Goal: Navigation & Orientation: Find specific page/section

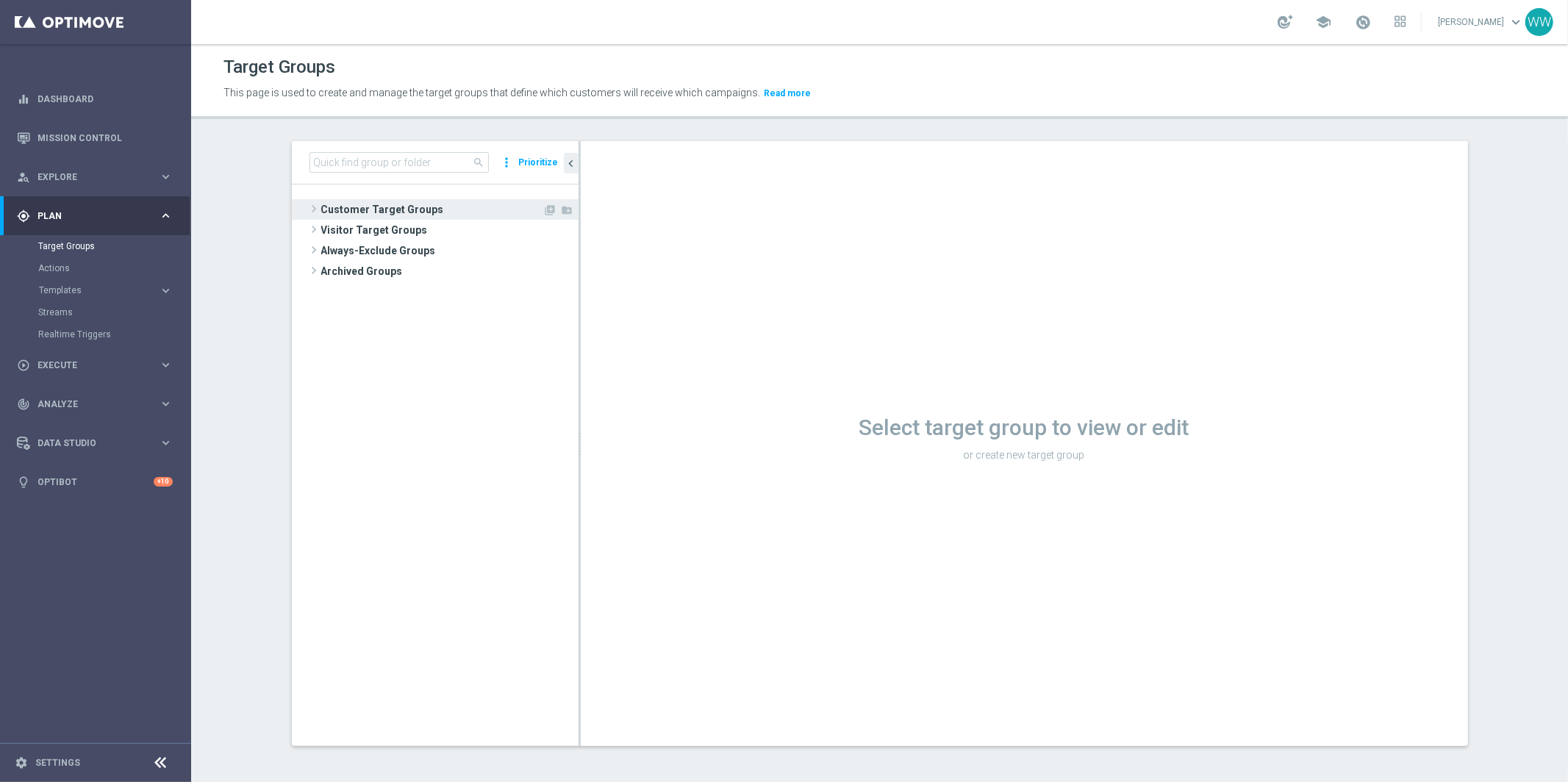
click at [308, 210] on span at bounding box center [314, 208] width 15 height 17
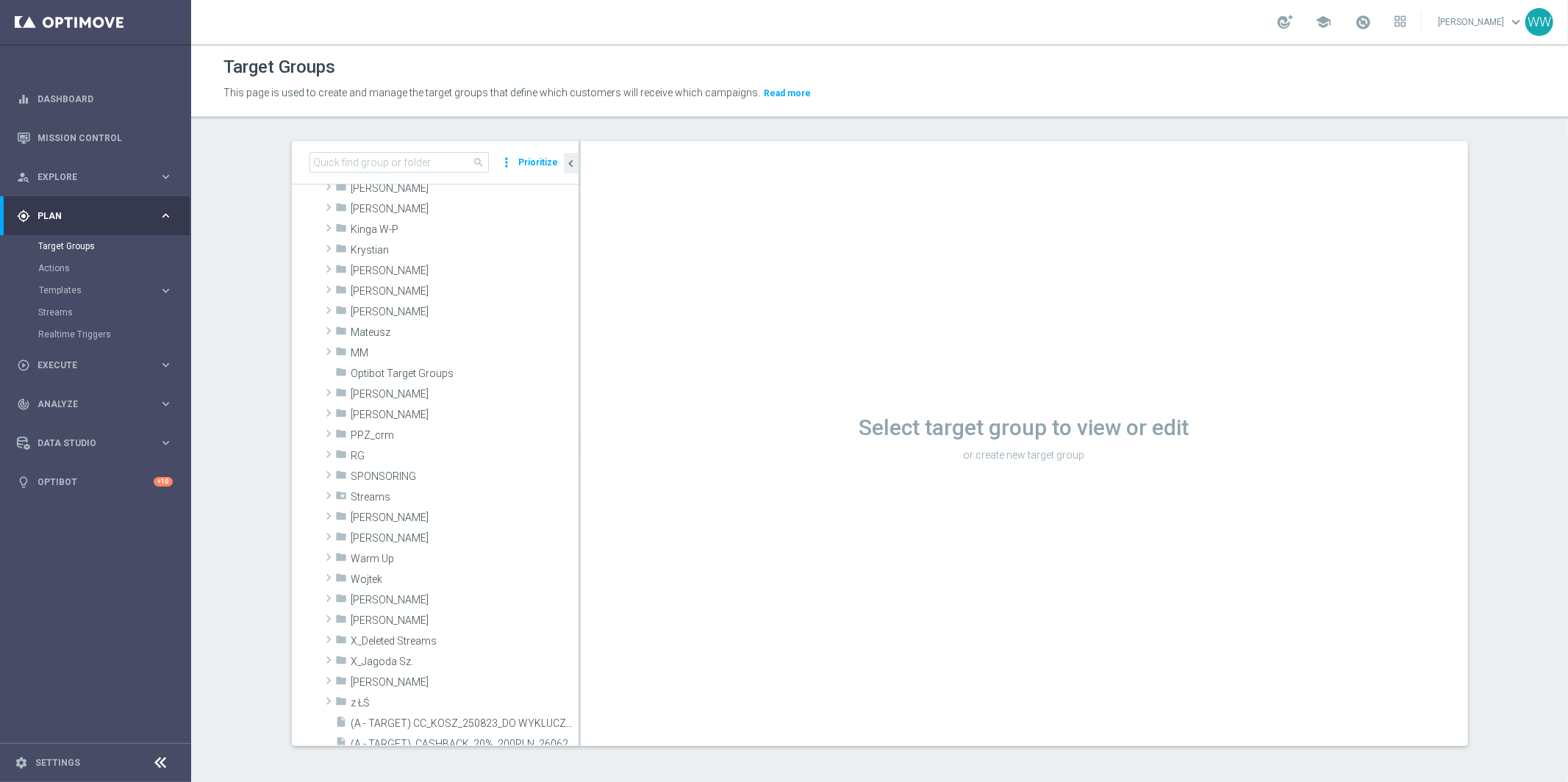
scroll to position [376, 0]
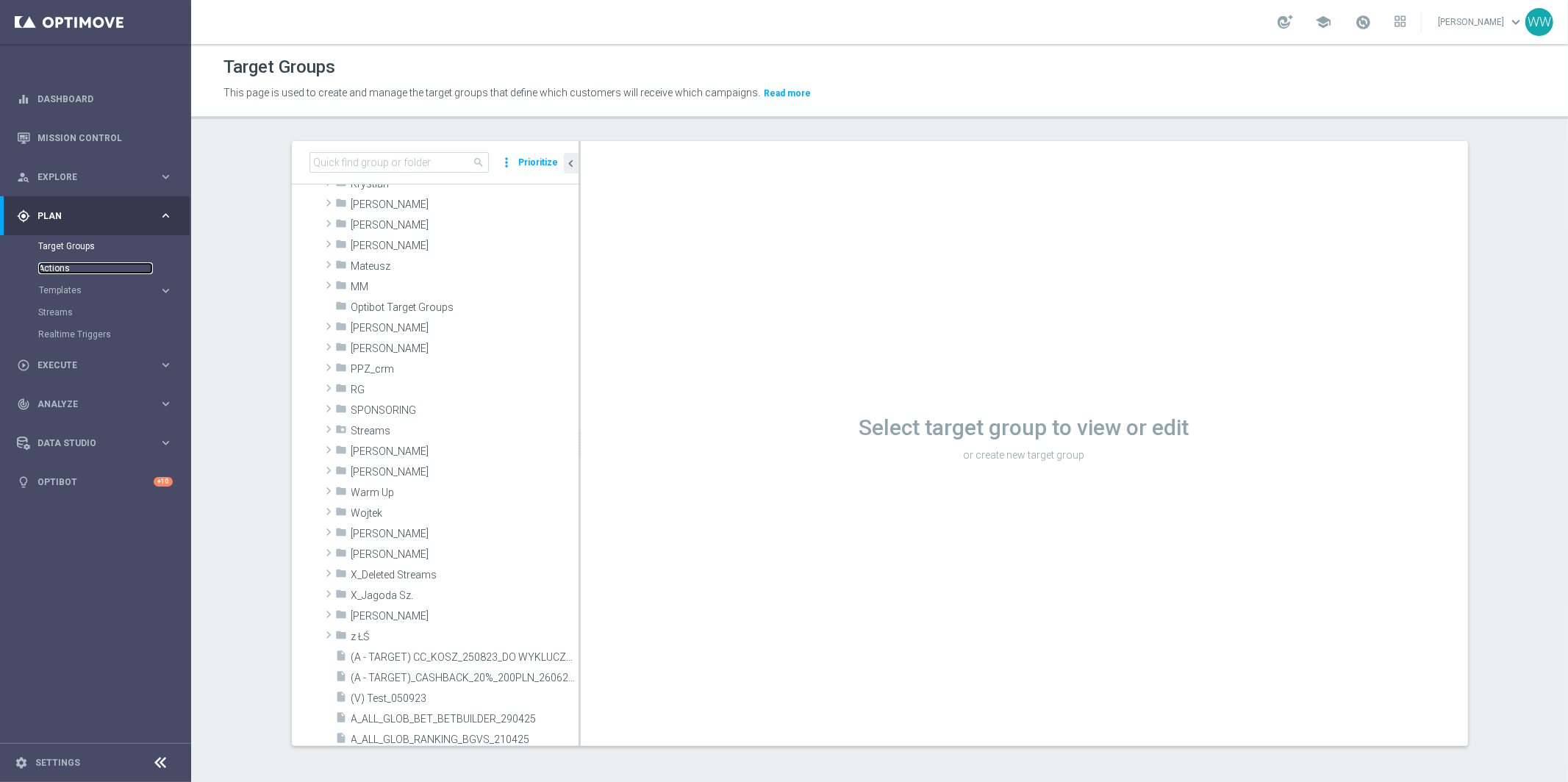
click at [63, 269] on link "Actions" at bounding box center [95, 269] width 115 height 12
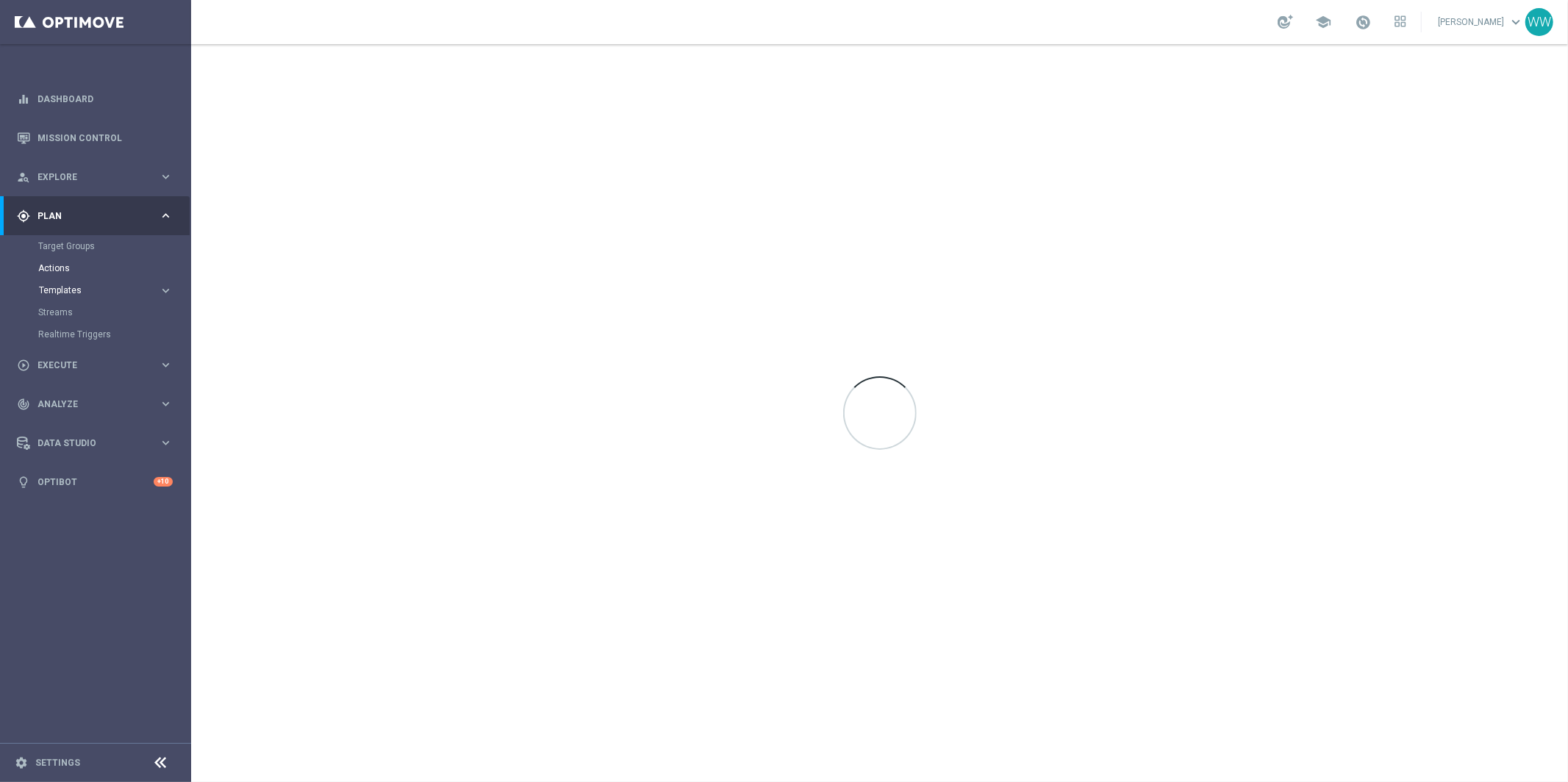
click at [63, 289] on span "Templates" at bounding box center [91, 290] width 105 height 9
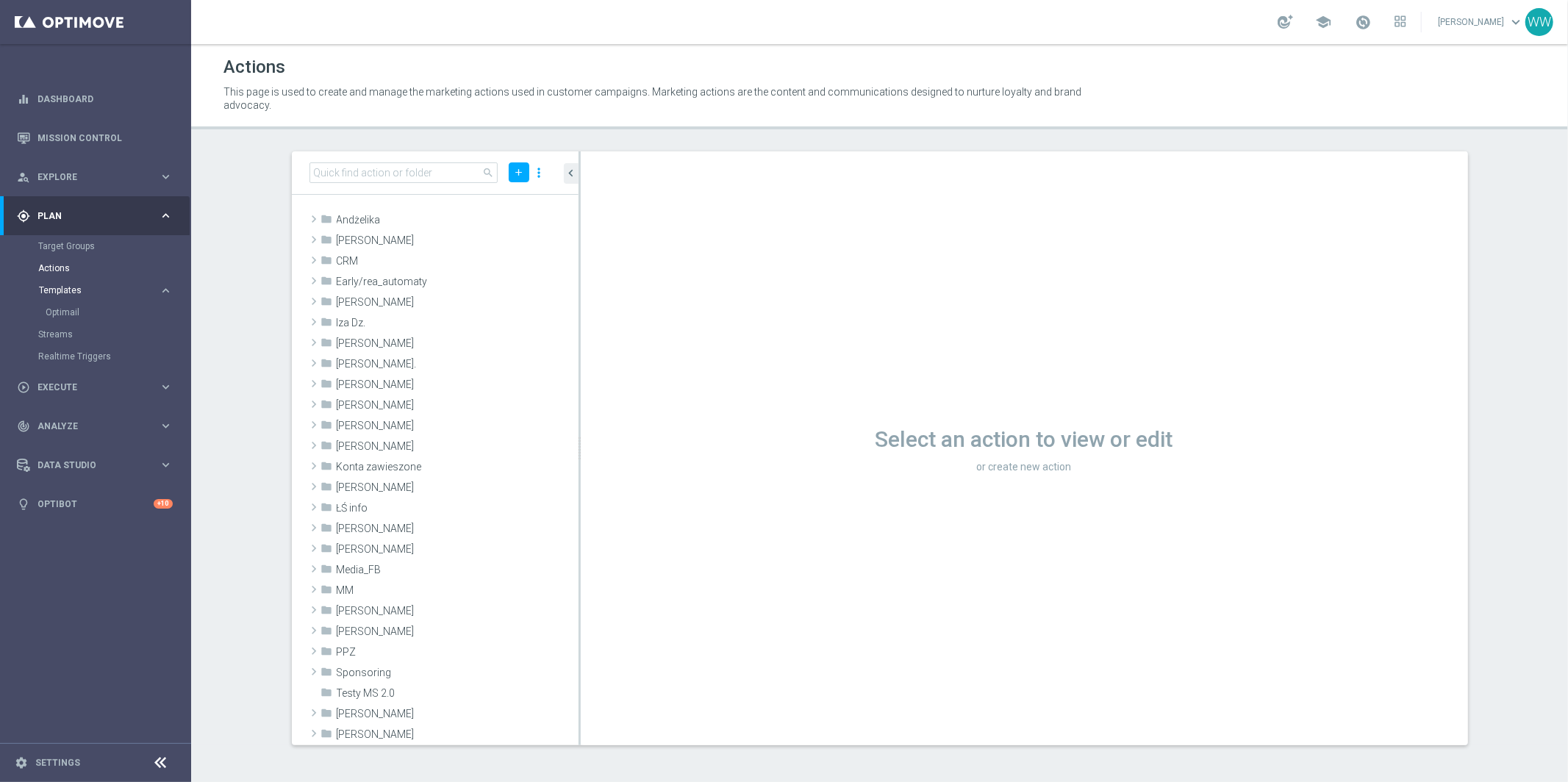
click at [66, 292] on span "Templates" at bounding box center [91, 290] width 105 height 9
click at [62, 244] on link "Target Groups" at bounding box center [95, 246] width 115 height 12
